Goal: Task Accomplishment & Management: Manage account settings

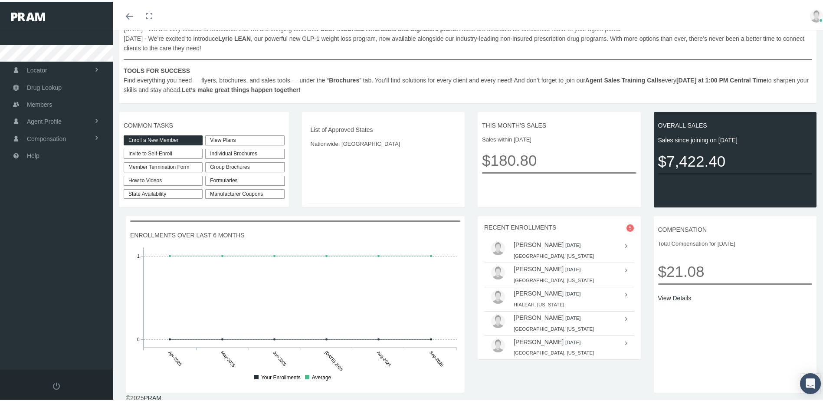
scroll to position [145, 0]
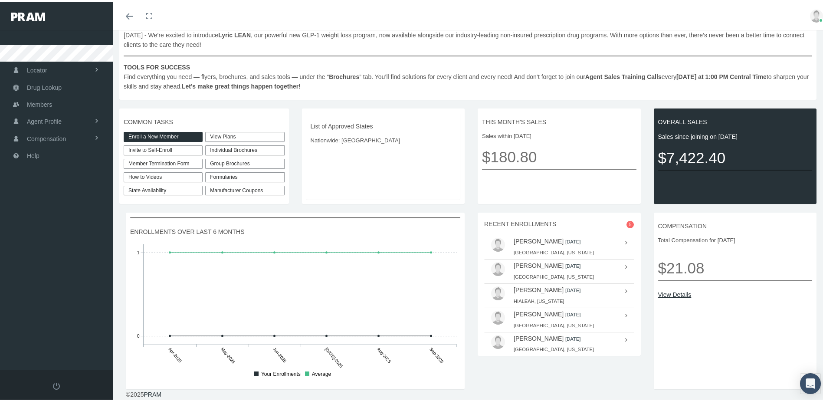
click at [540, 244] on div "[PERSON_NAME] [DATE] [GEOGRAPHIC_DATA], [US_STATE]" at bounding box center [565, 245] width 103 height 19
click at [626, 241] on icon at bounding box center [627, 241] width 2 height 10
click at [563, 244] on div "[PERSON_NAME] [DATE] [GEOGRAPHIC_DATA], [US_STATE]" at bounding box center [565, 245] width 103 height 19
click at [563, 248] on div "[PERSON_NAME] [DATE] [GEOGRAPHIC_DATA], [US_STATE]" at bounding box center [565, 245] width 103 height 19
click at [626, 241] on icon at bounding box center [627, 241] width 2 height 10
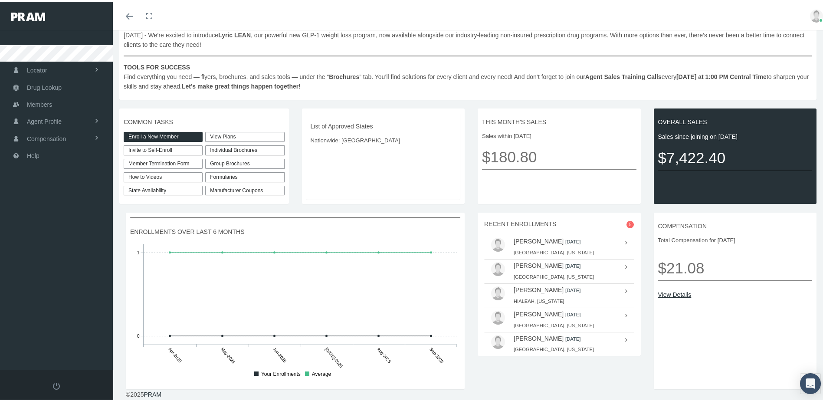
click at [626, 241] on icon at bounding box center [627, 241] width 2 height 10
click at [42, 100] on span "Members" at bounding box center [39, 103] width 25 height 16
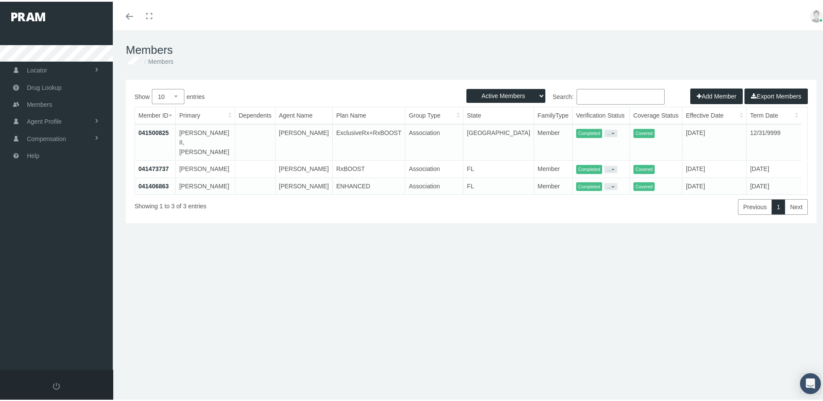
click at [630, 117] on th "Coverage Status" at bounding box center [656, 113] width 53 height 17
click at [630, 130] on td "Covered" at bounding box center [656, 140] width 53 height 36
click at [152, 131] on link "041500825" at bounding box center [153, 131] width 30 height 7
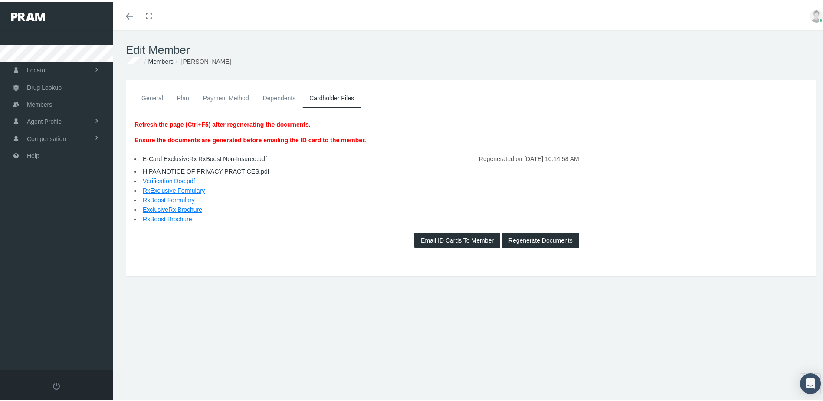
click at [226, 95] on link "Payment Method" at bounding box center [226, 96] width 60 height 19
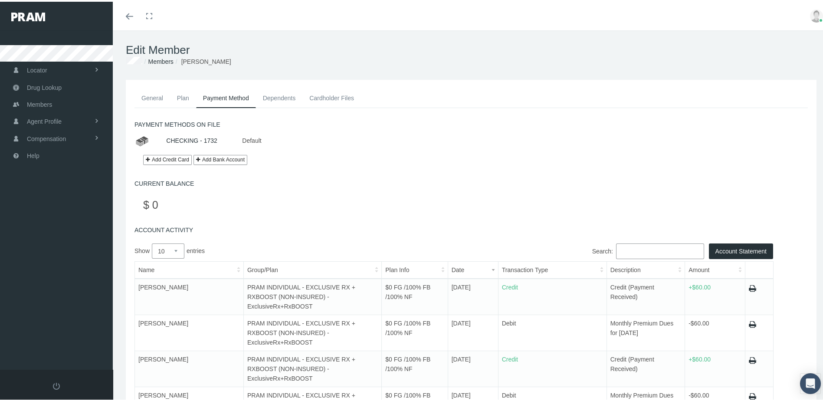
click at [189, 138] on link "CHECKING - 1732" at bounding box center [191, 138] width 51 height 7
click at [185, 138] on link "CHECKING - 1732" at bounding box center [191, 138] width 51 height 7
click at [185, 135] on link "CHECKING - 1732" at bounding box center [191, 138] width 51 height 7
click at [185, 138] on link "CHECKING - 1732" at bounding box center [191, 138] width 51 height 7
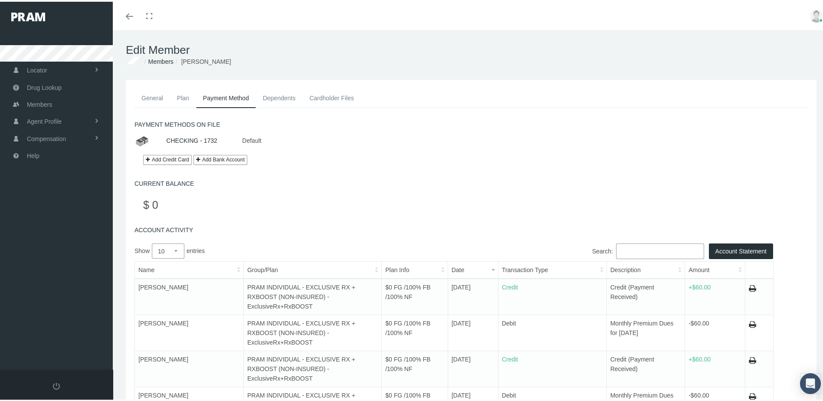
click at [185, 138] on link "CHECKING - 1732" at bounding box center [191, 138] width 51 height 7
click at [184, 137] on link "CHECKING - 1732" at bounding box center [191, 138] width 51 height 7
click at [143, 138] on img at bounding box center [142, 139] width 15 height 14
click at [194, 136] on link "CHECKING - 1732" at bounding box center [191, 138] width 51 height 7
click at [188, 138] on link "CHECKING - 1732" at bounding box center [191, 138] width 51 height 7
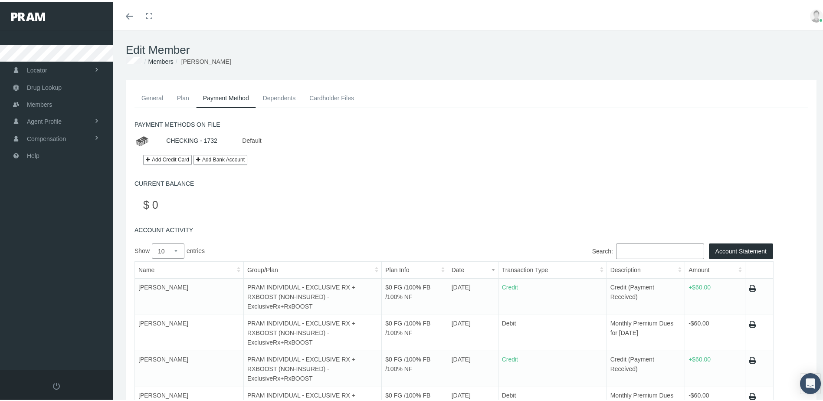
click at [181, 96] on link "Plan" at bounding box center [183, 96] width 26 height 19
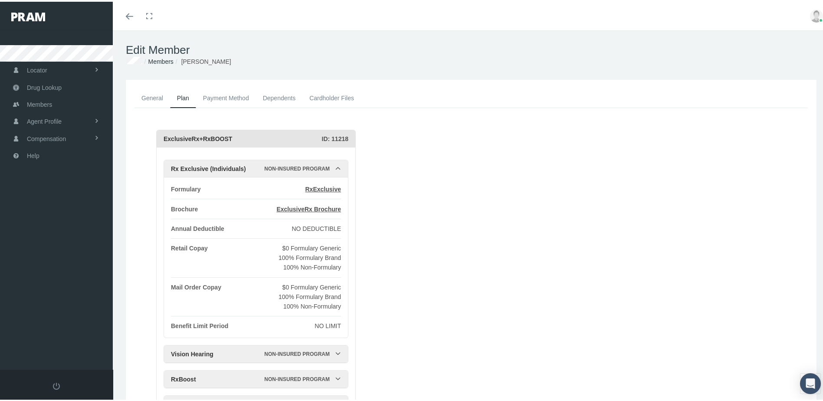
click at [151, 93] on link "General" at bounding box center [153, 96] width 36 height 19
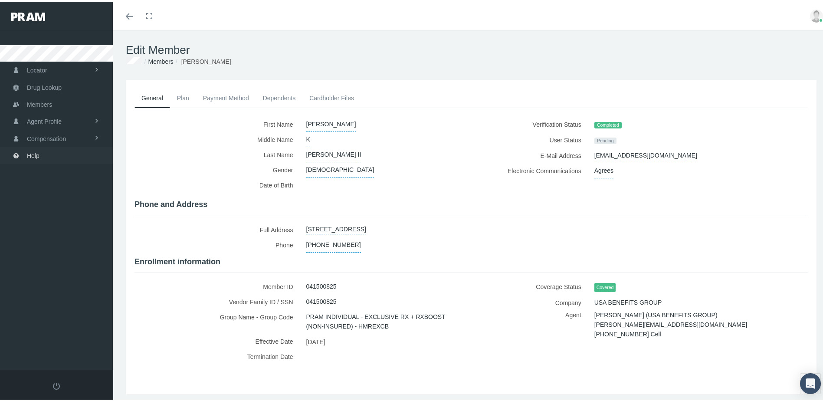
click at [33, 149] on span "Help" at bounding box center [33, 154] width 13 height 16
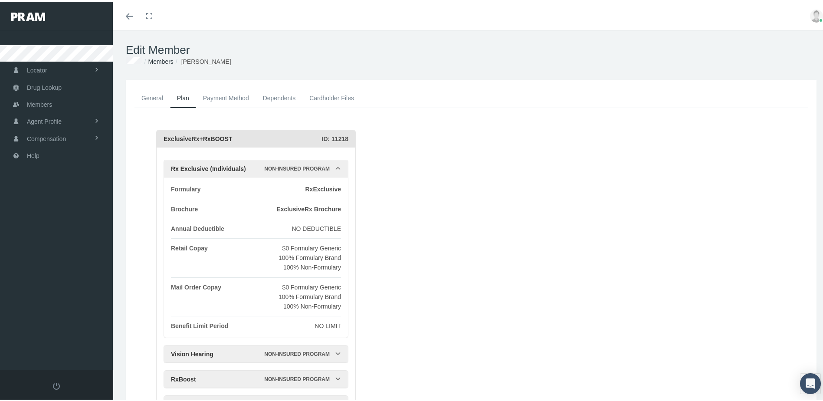
click at [148, 95] on link "General" at bounding box center [153, 96] width 36 height 19
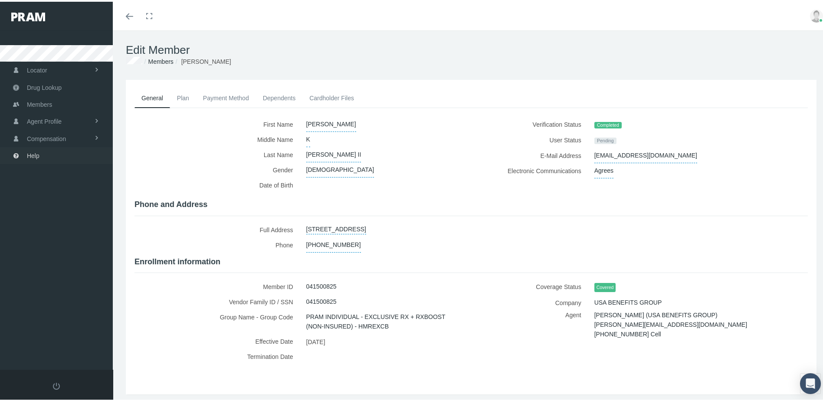
click at [33, 150] on span "Help" at bounding box center [33, 154] width 13 height 16
